Goal: Information Seeking & Learning: Learn about a topic

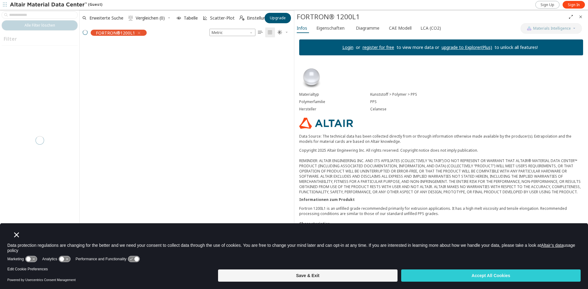
scroll to position [5, 5]
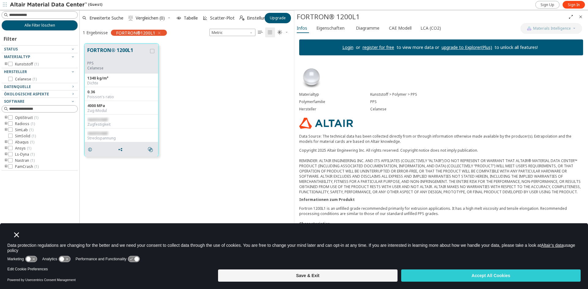
click at [272, 111] on div "FORTRON® 1200L1 PPS Celanese 1340 kg/m³ Dichte 0.36 Poisson's ratio 4000 MPa Zu…" at bounding box center [187, 100] width 214 height 122
click at [435, 95] on div "Kunststoff > Polymer > PPS" at bounding box center [476, 94] width 213 height 5
drag, startPoint x: 368, startPoint y: 95, endPoint x: 419, endPoint y: 96, distance: 50.5
click at [419, 96] on div "Materialtyp Kunststoff > Polymer > PPS" at bounding box center [441, 94] width 284 height 7
click at [419, 96] on div "Kunststoff > Polymer > PPS" at bounding box center [476, 94] width 213 height 5
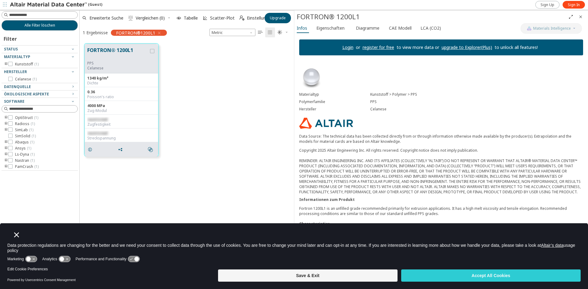
drag, startPoint x: 449, startPoint y: 76, endPoint x: 452, endPoint y: 69, distance: 7.1
click at [449, 76] on div "Materialtyp Kunststoff > Polymer > PPS Polymerfamilie PPS Hersteller Celanese D…" at bounding box center [441, 176] width 294 height 232
